Goal: Task Accomplishment & Management: Manage account settings

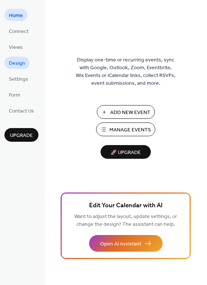
click at [20, 62] on span "Design" at bounding box center [17, 64] width 16 height 8
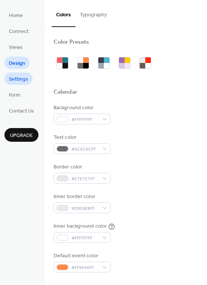
click at [23, 80] on span "Settings" at bounding box center [18, 79] width 19 height 8
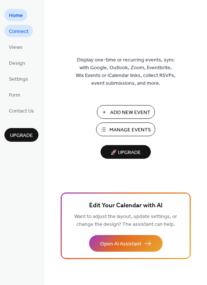
click at [21, 31] on span "Connect" at bounding box center [19, 32] width 20 height 8
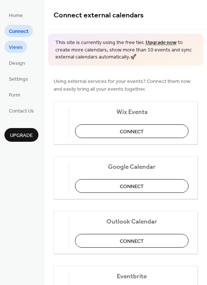
click at [15, 47] on span "Views" at bounding box center [16, 48] width 14 height 8
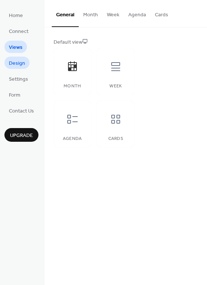
click at [16, 63] on span "Design" at bounding box center [17, 64] width 16 height 8
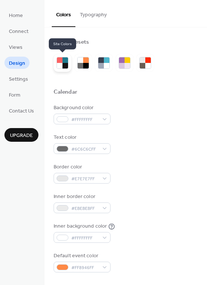
click at [64, 63] on div at bounding box center [66, 66] width 6 height 6
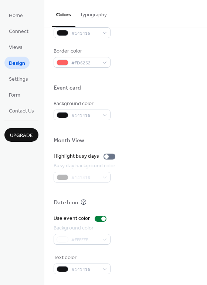
scroll to position [317, 0]
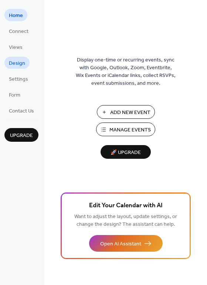
click at [14, 60] on span "Design" at bounding box center [17, 64] width 16 height 8
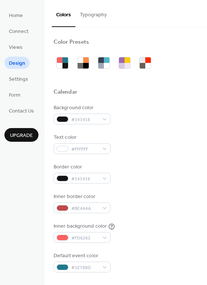
click at [104, 14] on button "Typography" at bounding box center [93, 13] width 36 height 26
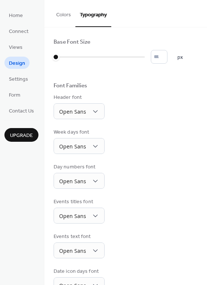
click at [64, 14] on button "Colors" at bounding box center [64, 13] width 24 height 26
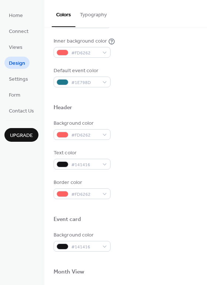
scroll to position [317, 0]
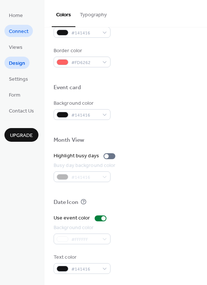
click at [23, 29] on span "Connect" at bounding box center [19, 32] width 20 height 8
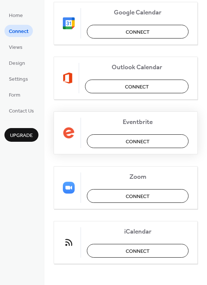
scroll to position [155, 0]
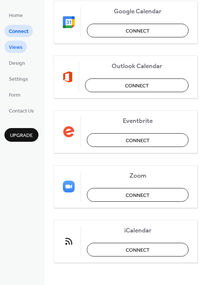
click at [14, 47] on span "Views" at bounding box center [16, 48] width 14 height 8
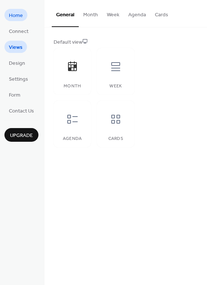
click at [15, 17] on span "Home" at bounding box center [16, 16] width 14 height 8
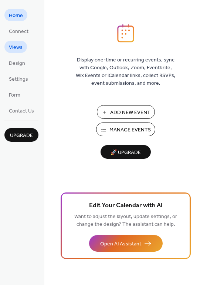
click at [12, 47] on span "Views" at bounding box center [16, 48] width 14 height 8
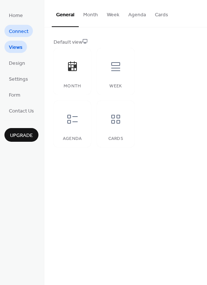
click at [16, 30] on span "Connect" at bounding box center [19, 32] width 20 height 8
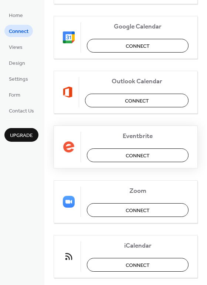
scroll to position [155, 0]
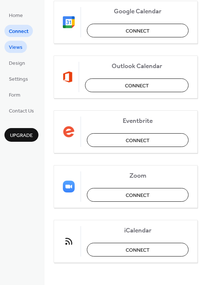
click at [16, 48] on span "Views" at bounding box center [16, 48] width 14 height 8
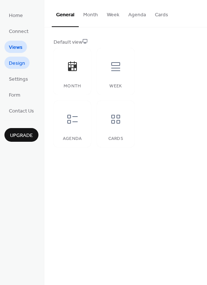
click at [19, 62] on span "Design" at bounding box center [17, 64] width 16 height 8
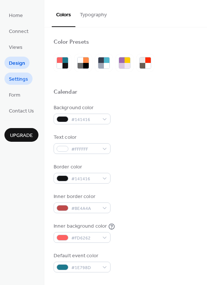
click at [16, 80] on span "Settings" at bounding box center [18, 79] width 19 height 8
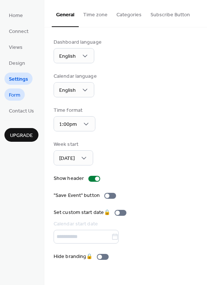
click at [15, 97] on span "Form" at bounding box center [14, 95] width 11 height 8
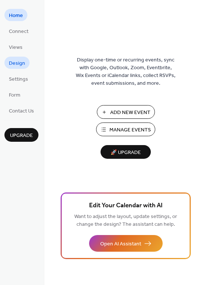
click at [20, 63] on span "Design" at bounding box center [17, 64] width 16 height 8
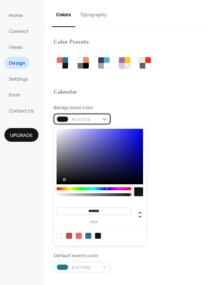
click at [102, 118] on div "#141416" at bounding box center [82, 119] width 57 height 11
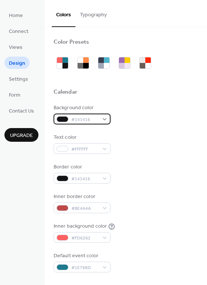
click at [106, 121] on div "#141416" at bounding box center [82, 119] width 57 height 11
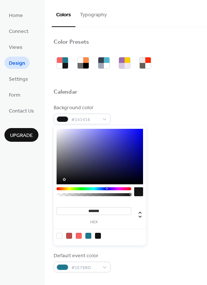
click at [57, 233] on div at bounding box center [60, 236] width 6 height 6
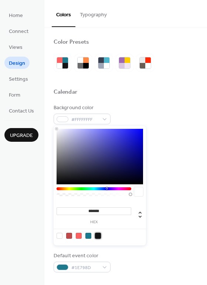
click at [97, 237] on div at bounding box center [98, 236] width 6 height 6
type input "*******"
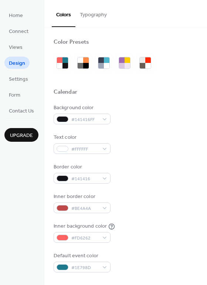
click at [100, 14] on button "Typography" at bounding box center [93, 13] width 36 height 26
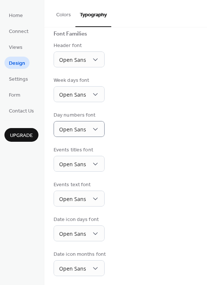
scroll to position [54, 0]
